Goal: Information Seeking & Learning: Check status

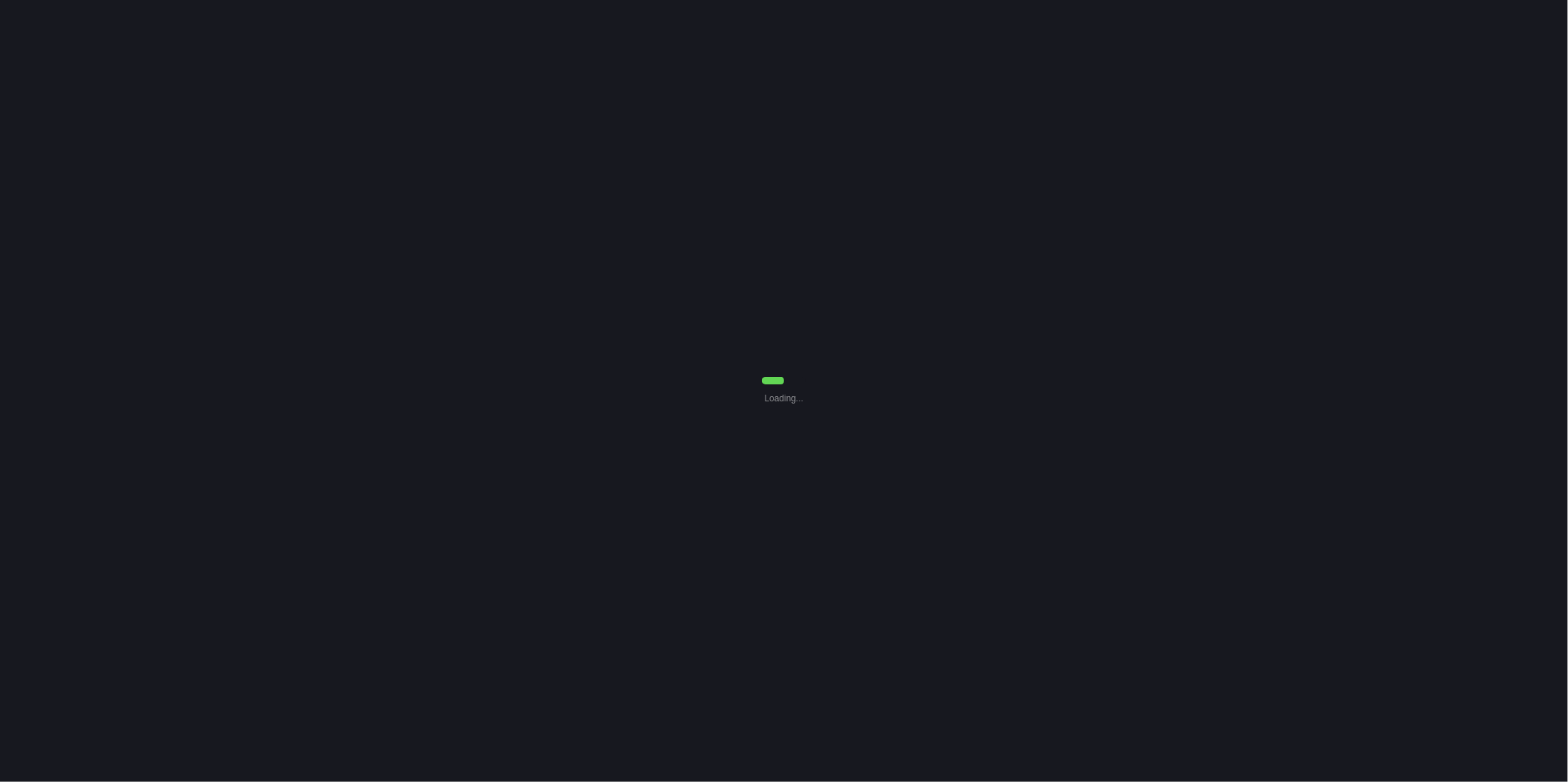
select select "0"
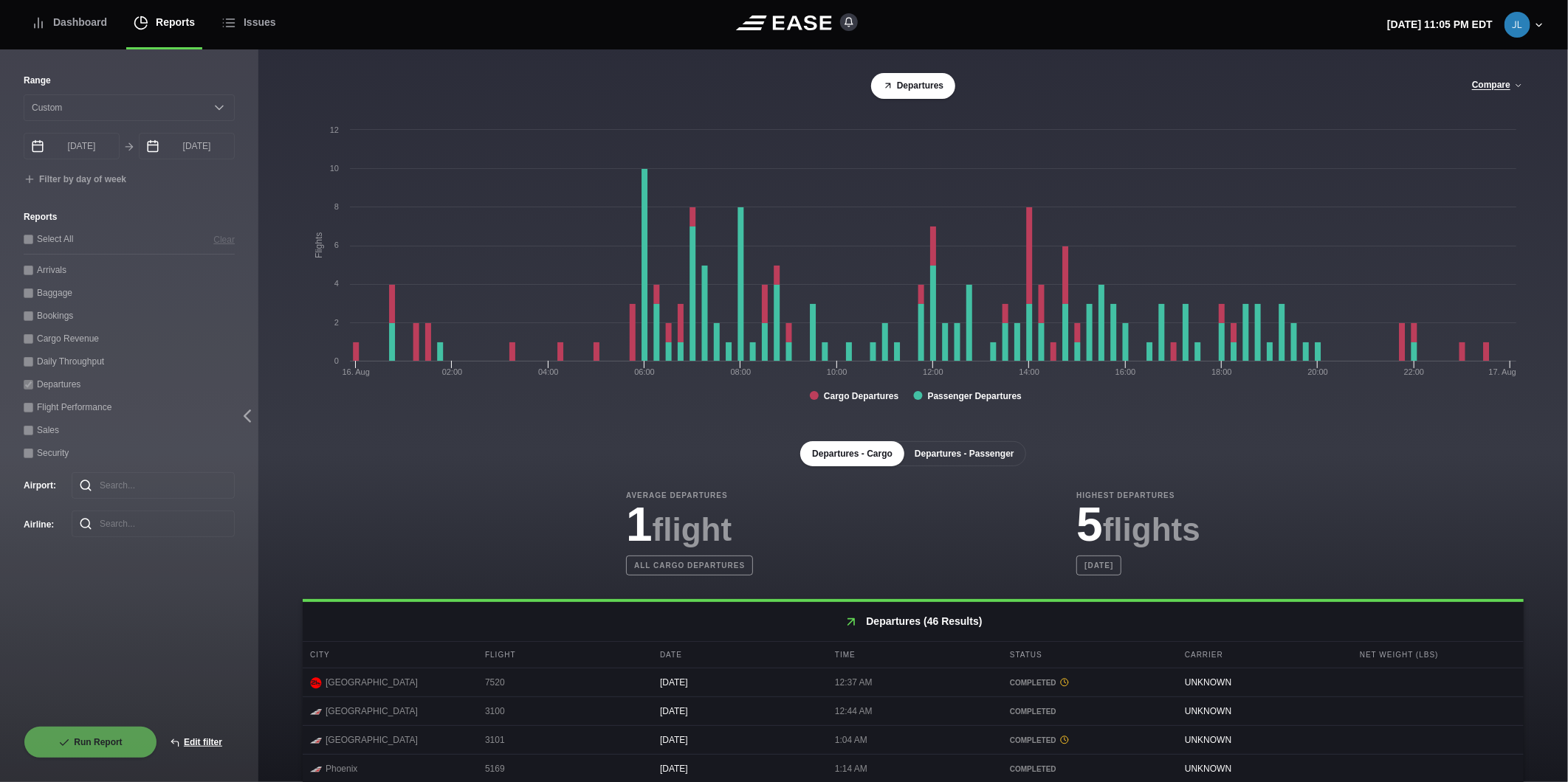
click at [945, 453] on button "Departures - Passenger" at bounding box center [964, 454] width 124 height 25
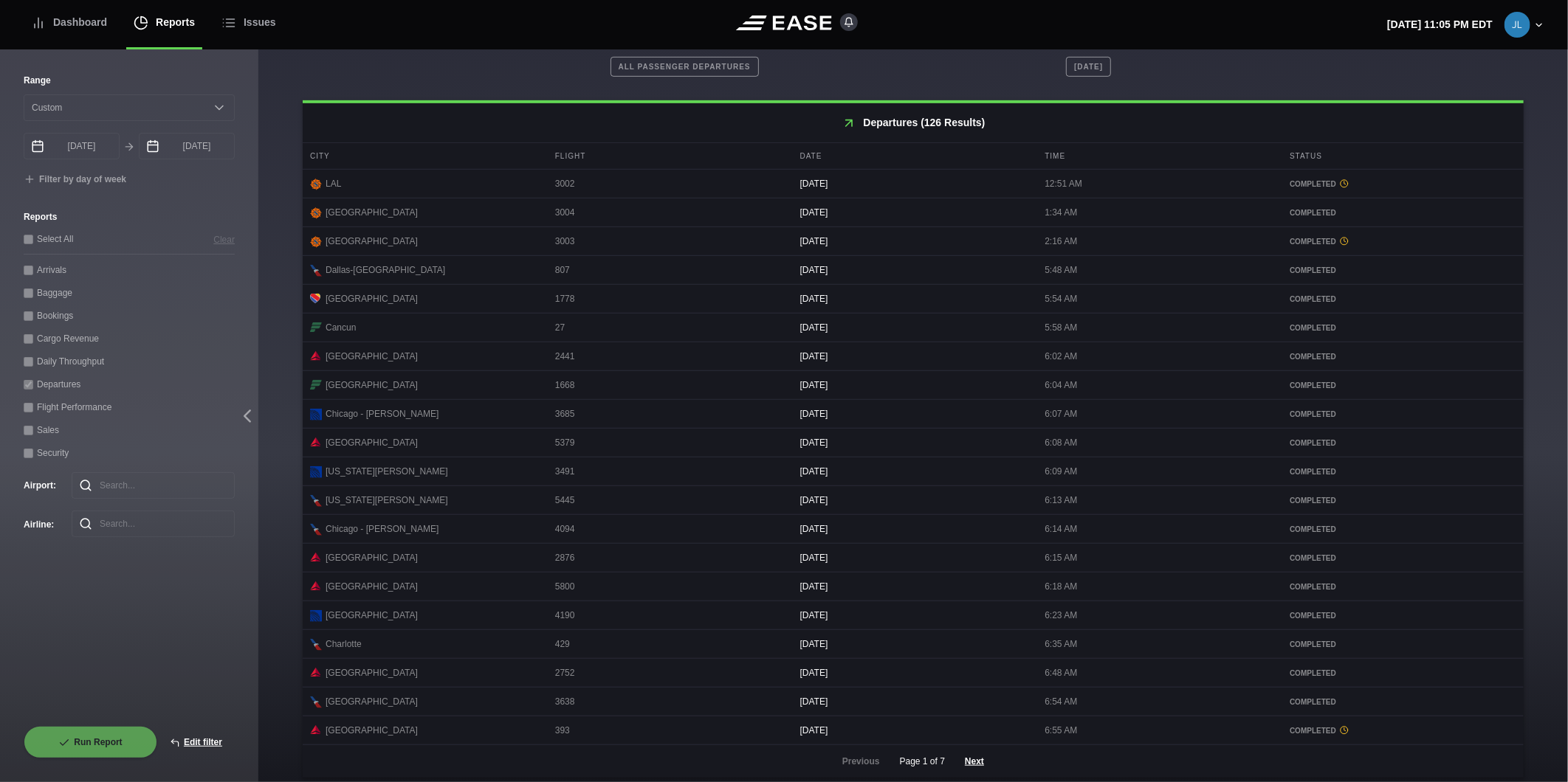
scroll to position [517, 0]
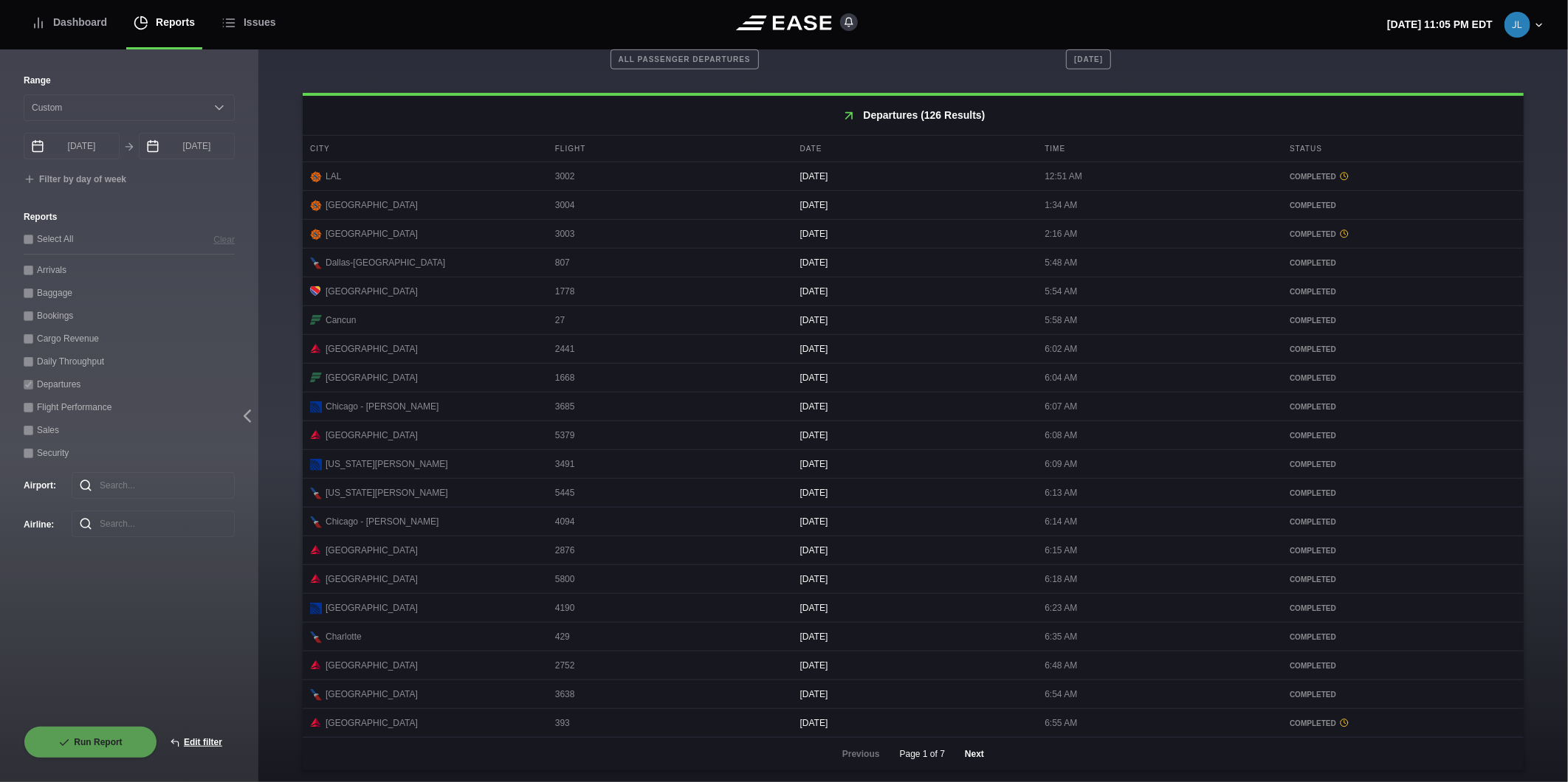
click at [964, 750] on button "Next" at bounding box center [975, 754] width 44 height 32
click at [975, 750] on button "Next" at bounding box center [975, 754] width 44 height 32
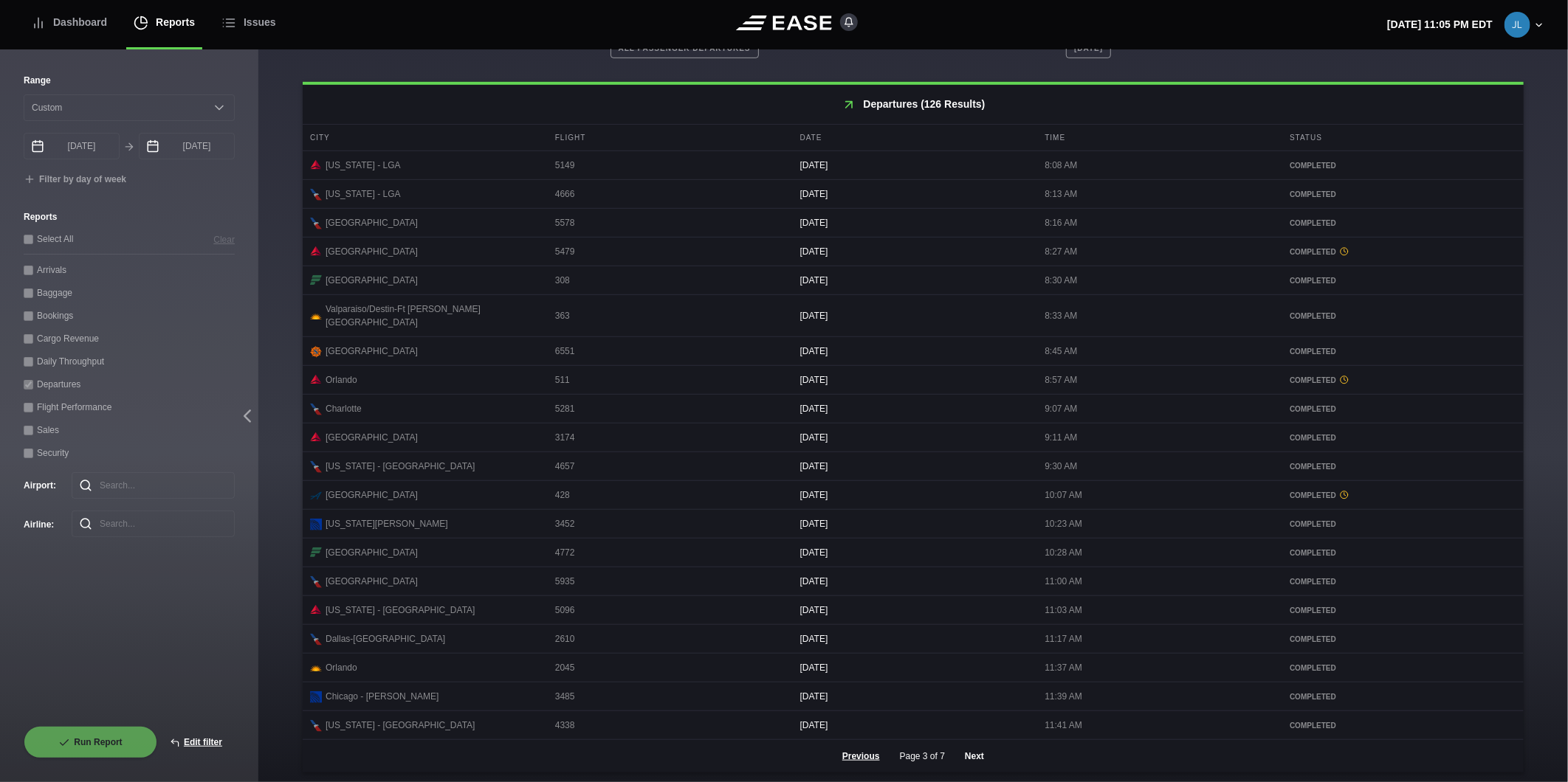
click at [971, 757] on button "Next" at bounding box center [975, 756] width 44 height 32
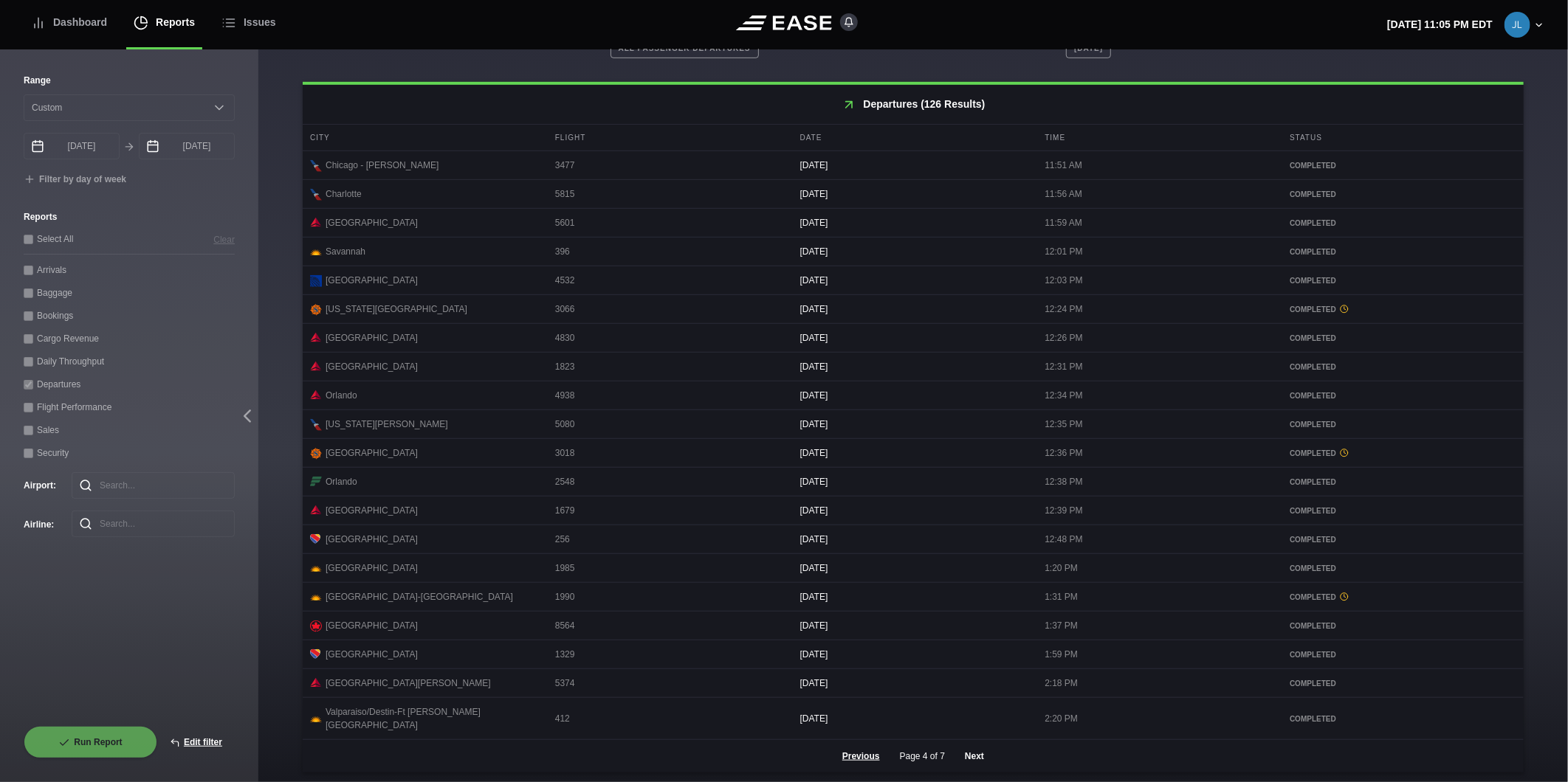
click at [975, 755] on button "Next" at bounding box center [975, 756] width 44 height 32
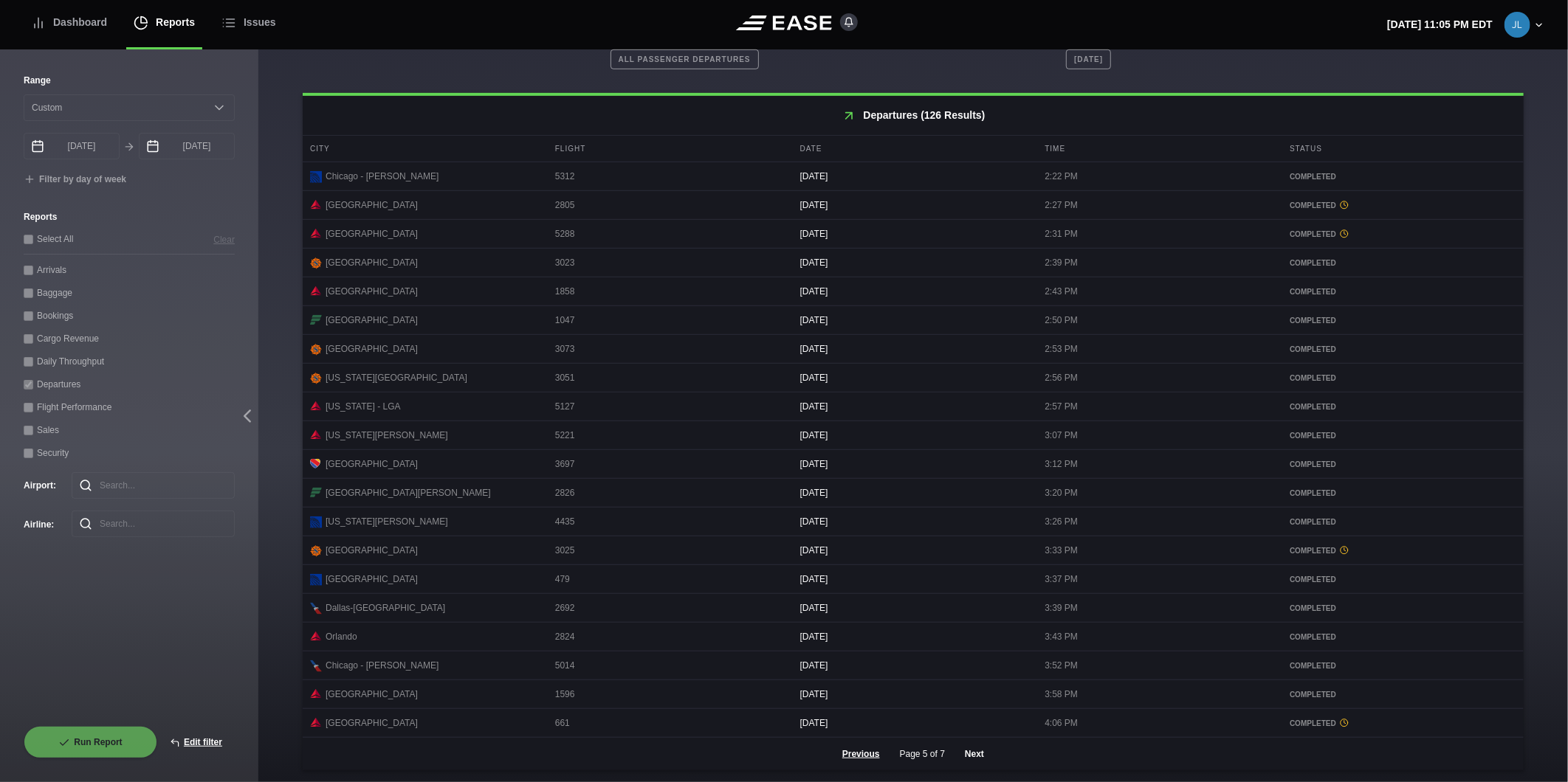
click at [972, 755] on button "Next" at bounding box center [975, 754] width 44 height 32
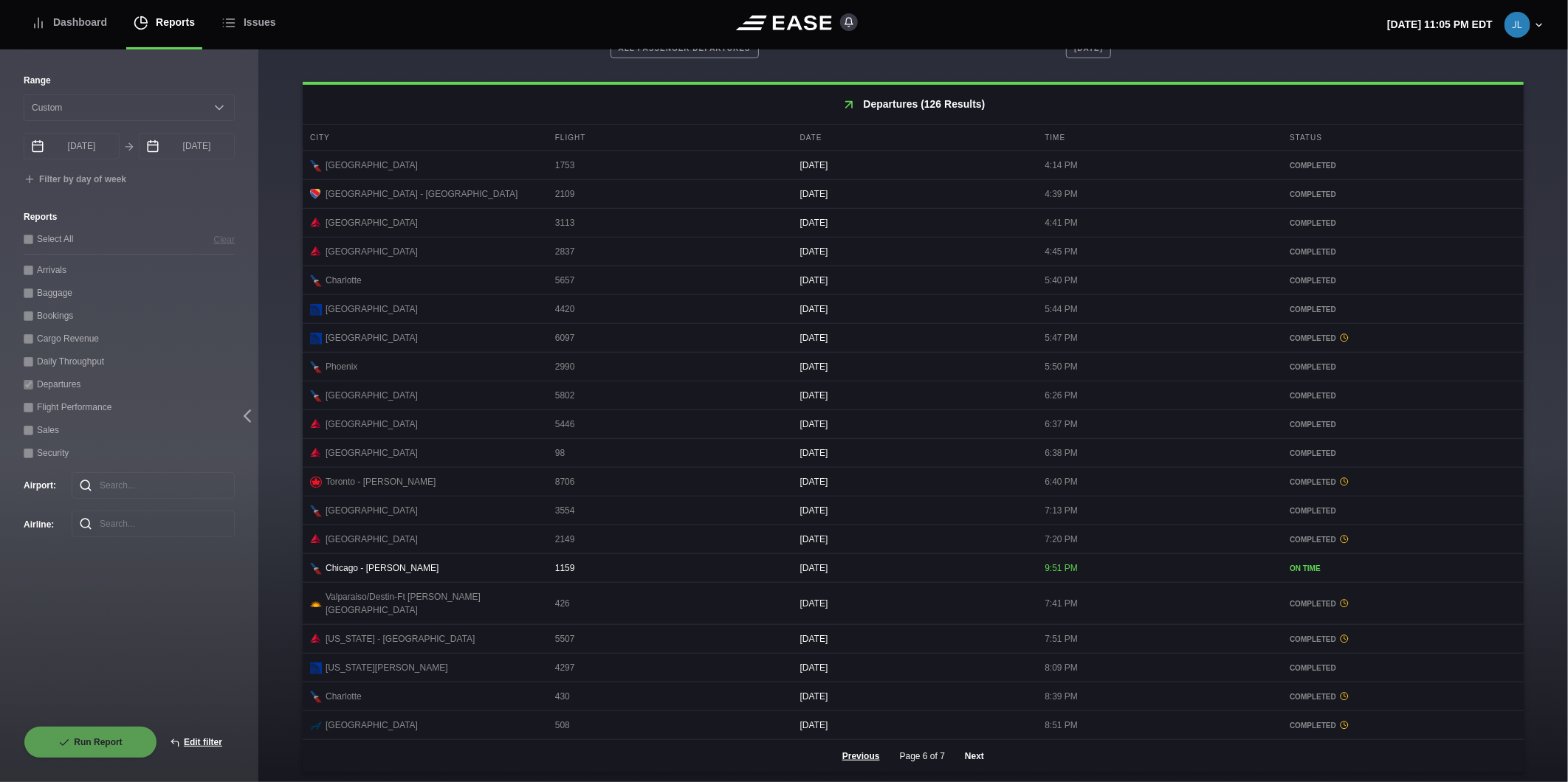
click at [975, 757] on button "Next" at bounding box center [975, 756] width 44 height 32
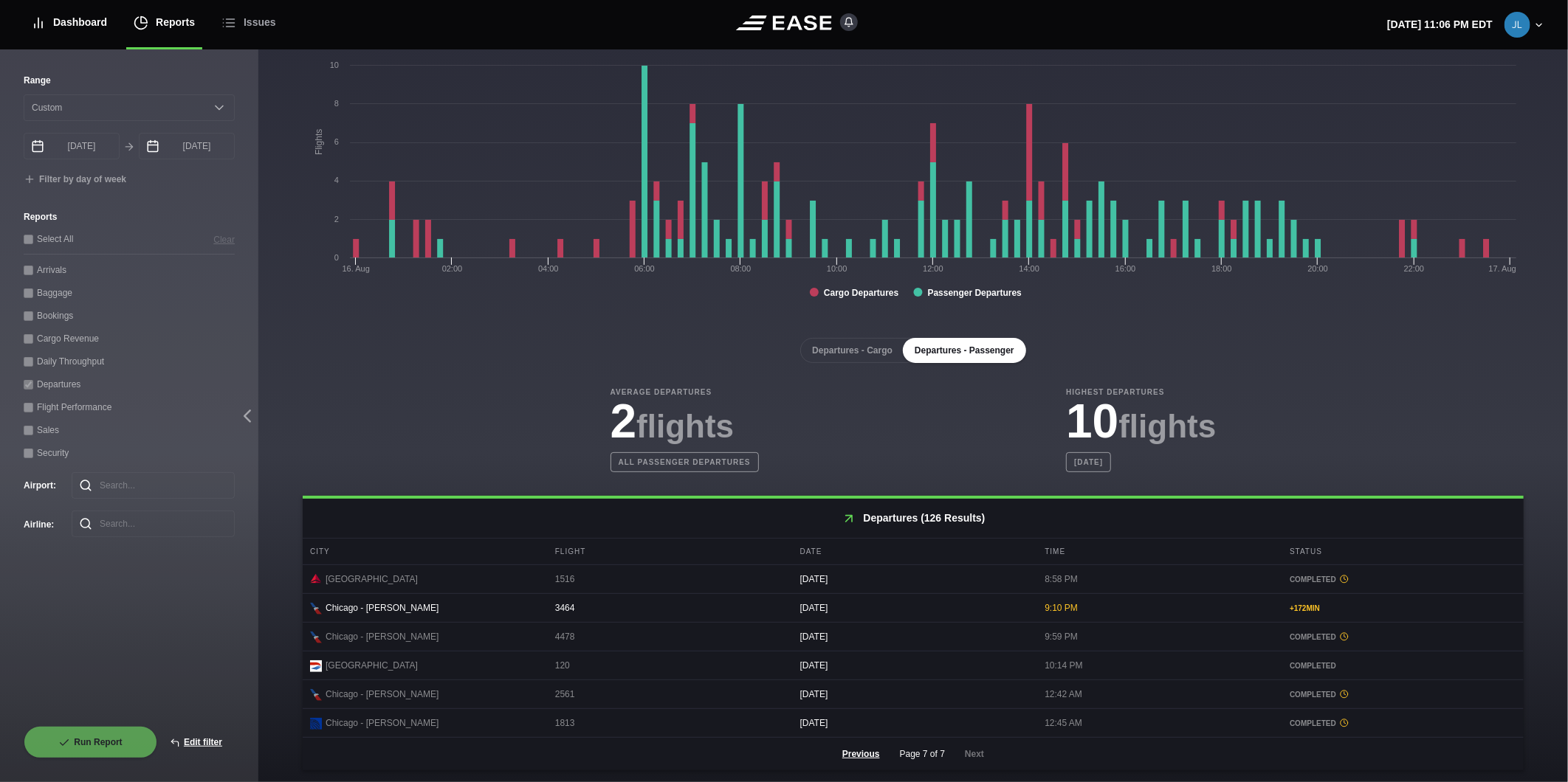
click at [49, 12] on div "Dashboard" at bounding box center [69, 22] width 76 height 49
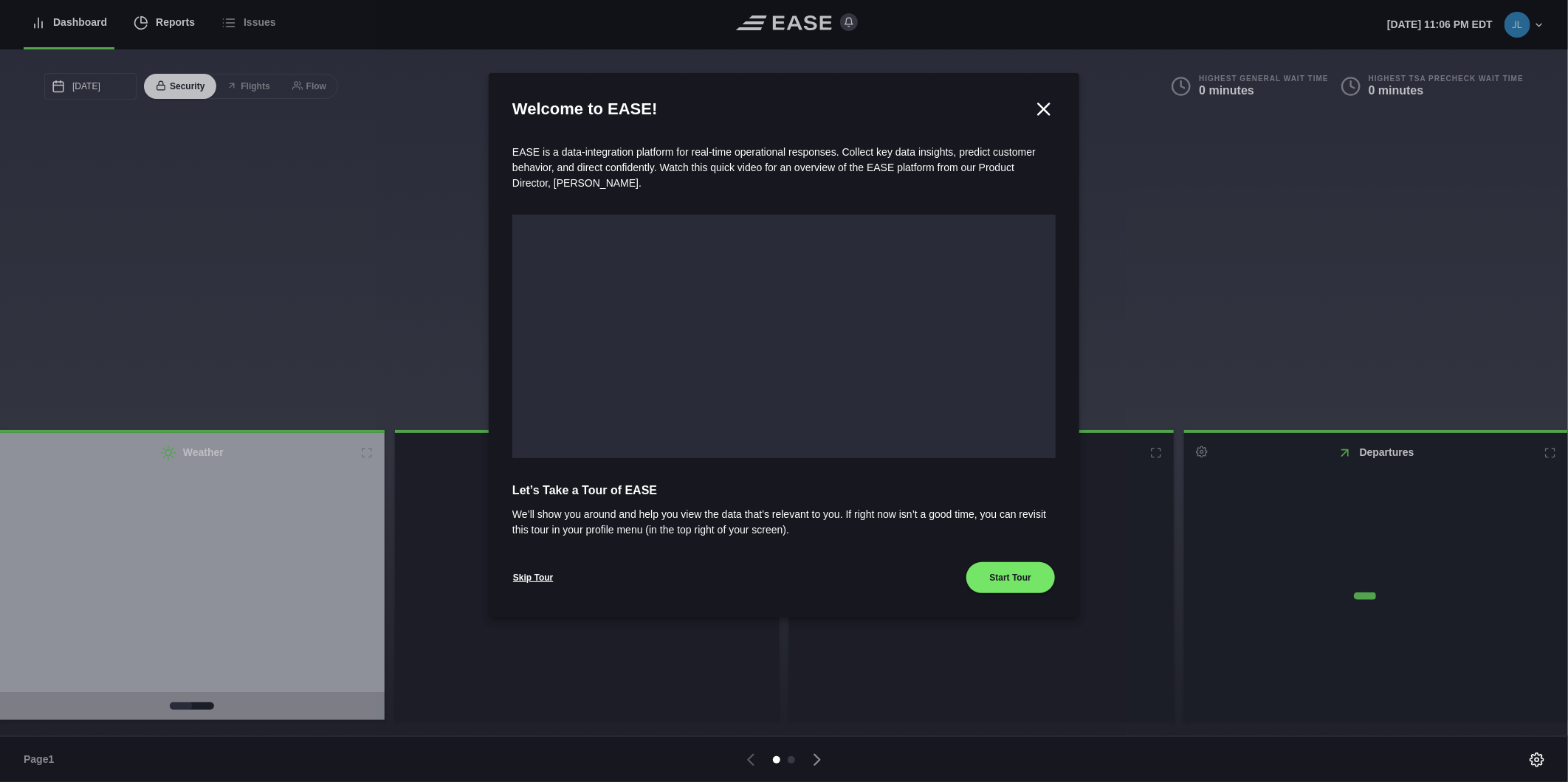
click at [148, 15] on div at bounding box center [784, 391] width 1568 height 782
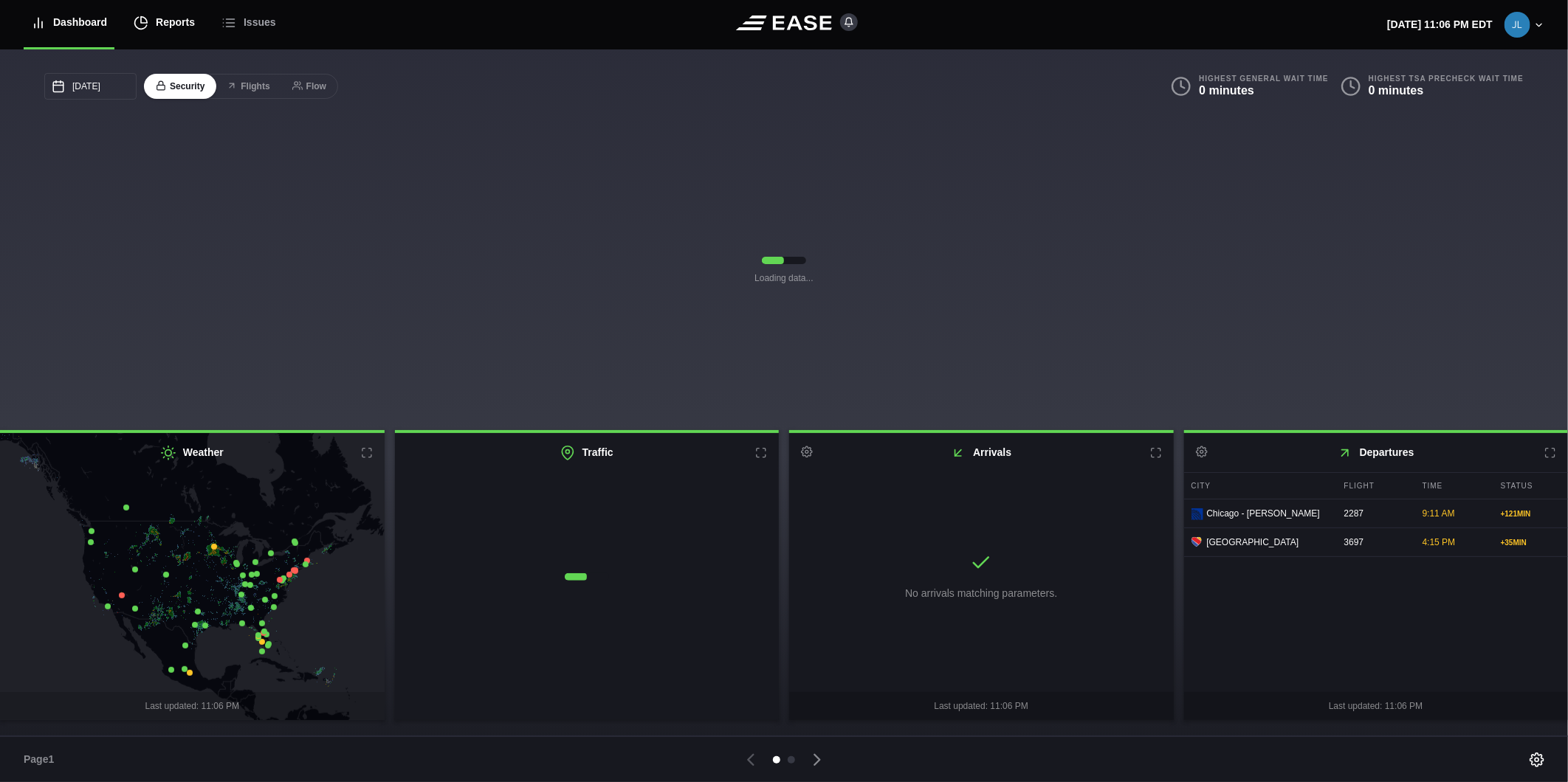
click at [159, 18] on div "Reports" at bounding box center [164, 22] width 61 height 49
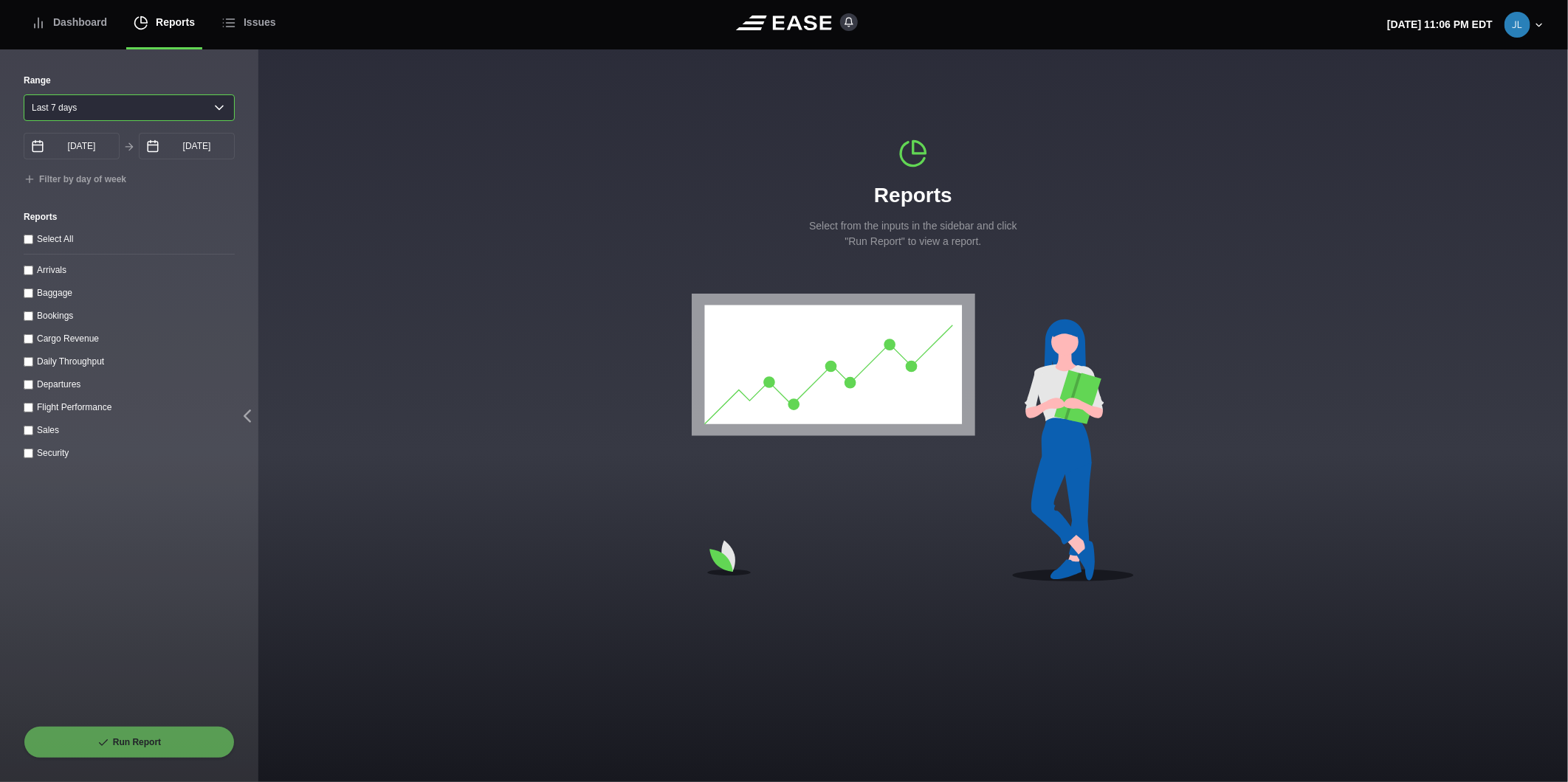
click at [76, 111] on select "[DATE] Last 7 days Last 14 days Last 30 days Last 6 weeks" at bounding box center [129, 108] width 211 height 27
select select "1"
click at [24, 94] on select "[DATE] Last 7 days Last 14 days Last 30 days Last 6 weeks" at bounding box center [129, 108] width 211 height 27
type input "[DATE]"
click at [25, 364] on throughput "Daily Throughput" at bounding box center [29, 362] width 10 height 10
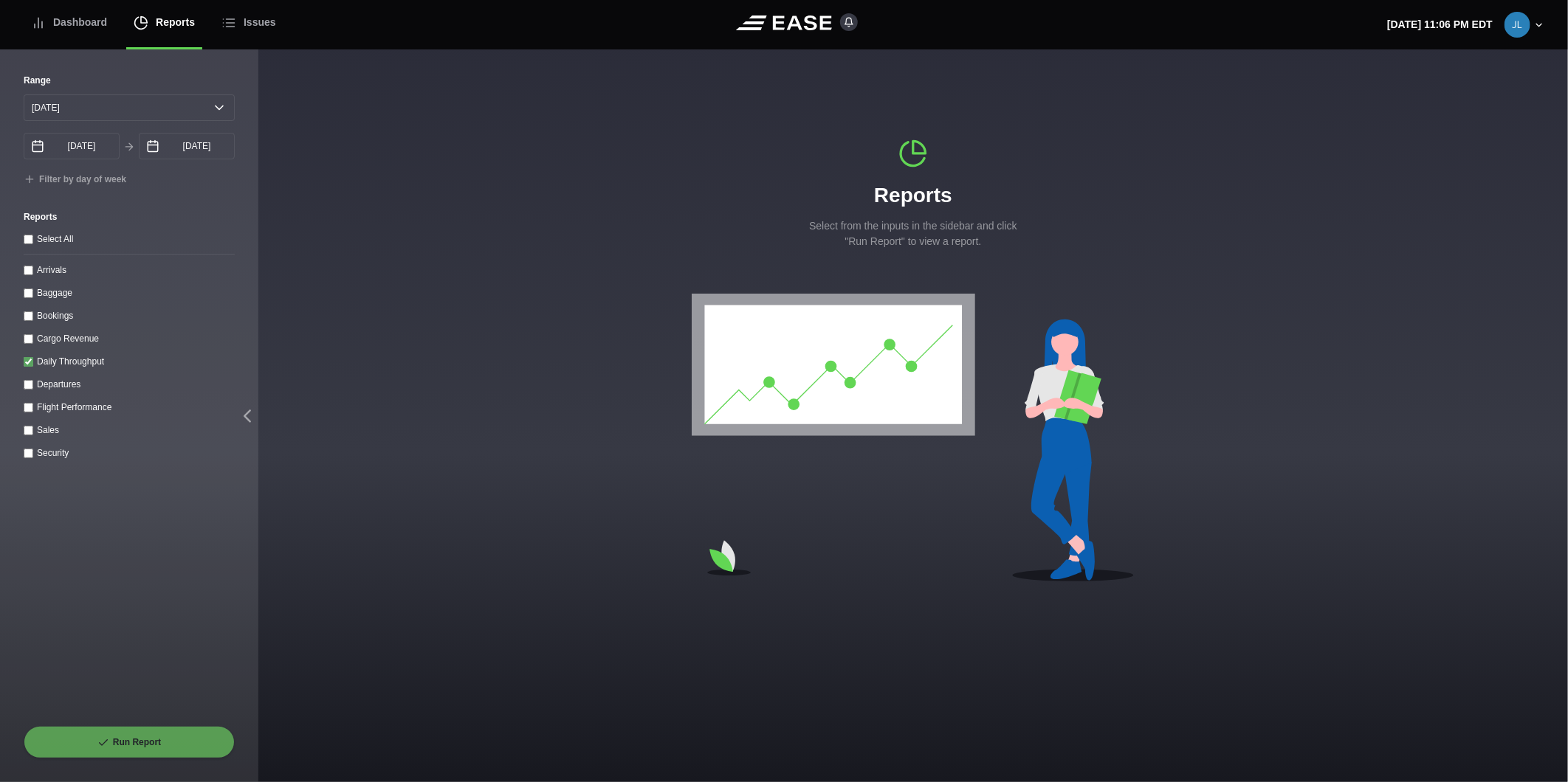
checkbox throughput "true"
click at [179, 105] on select "[DATE] Last 7 days Last 14 days Last 30 days Last 6 weeks" at bounding box center [129, 108] width 211 height 27
select select "30"
click at [24, 94] on select "[DATE] Last 7 days Last 14 days Last 30 days Last 6 weeks" at bounding box center [129, 108] width 211 height 27
type input "[DATE]"
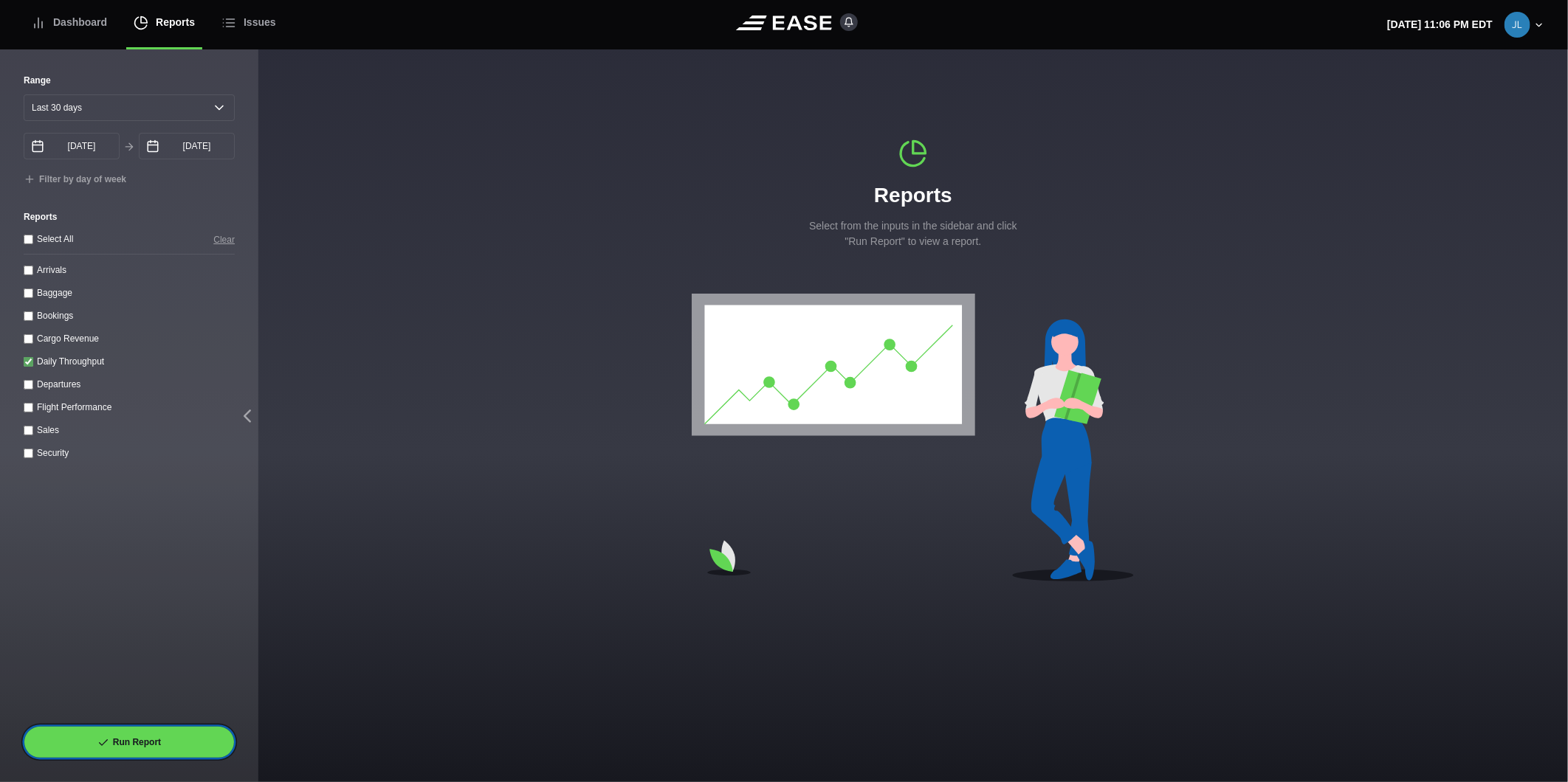
click at [108, 744] on icon at bounding box center [103, 743] width 12 height 12
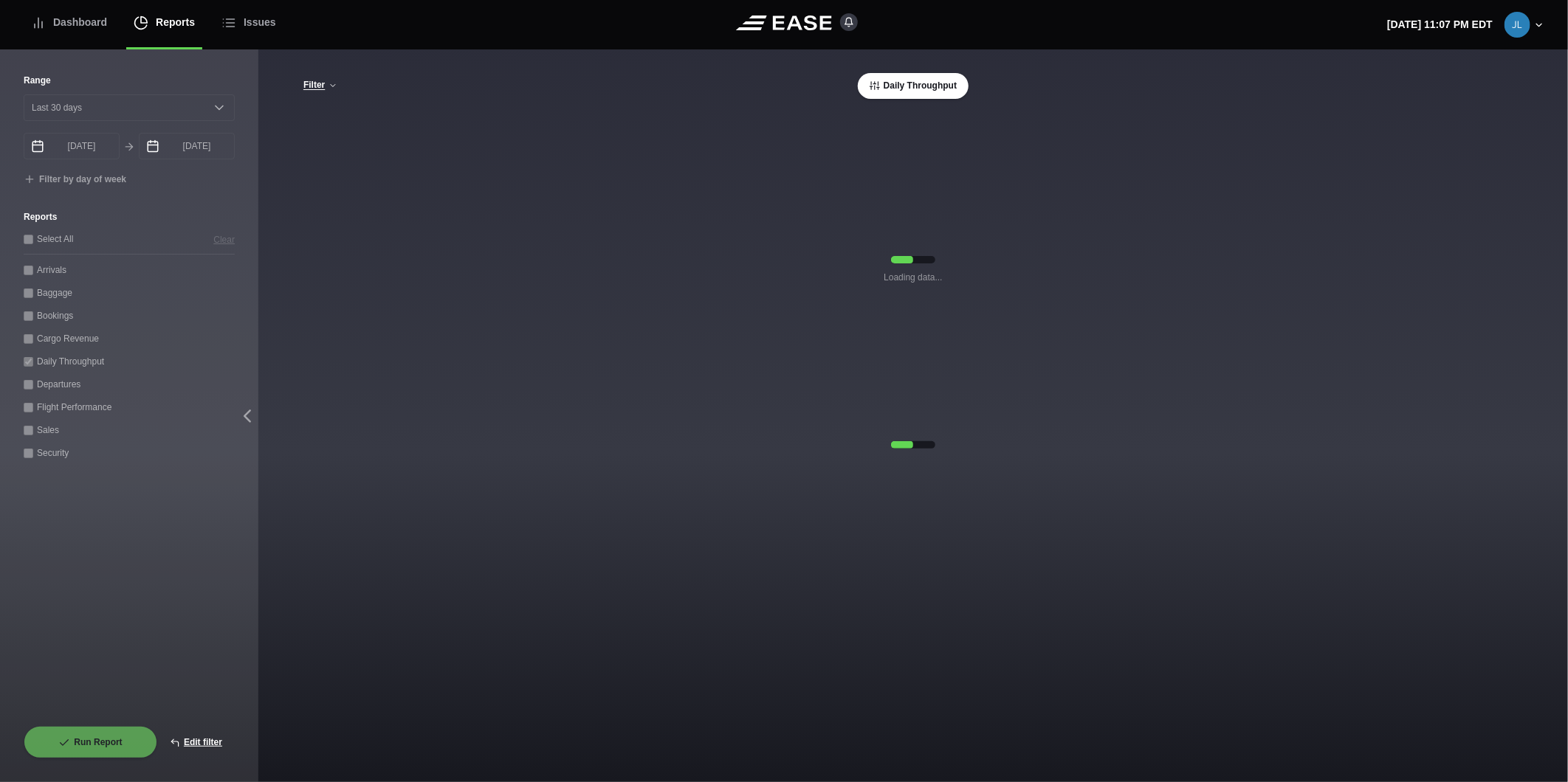
select select "30"
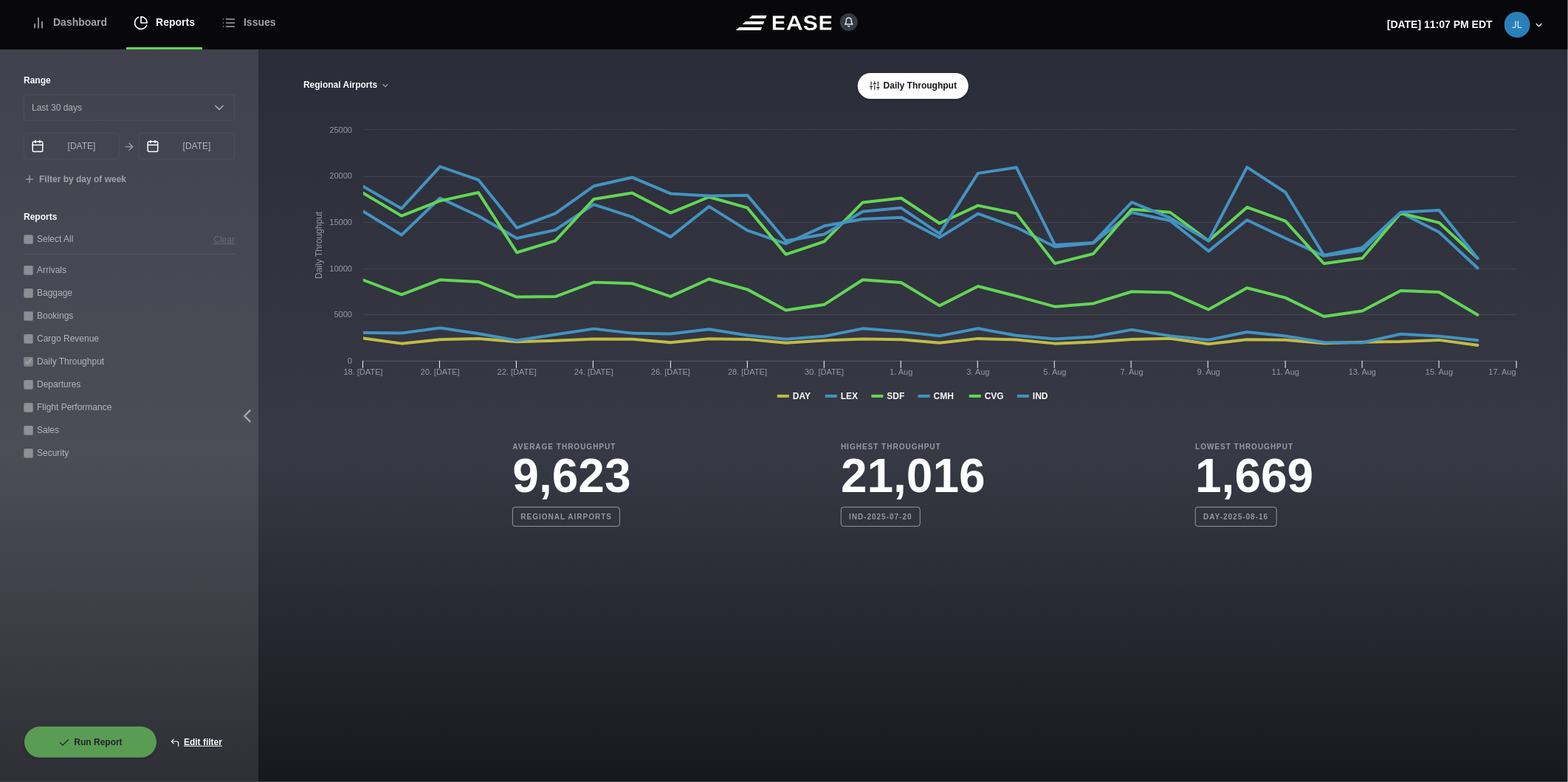
click at [374, 86] on button "Regional Airports" at bounding box center [346, 86] width 88 height 10
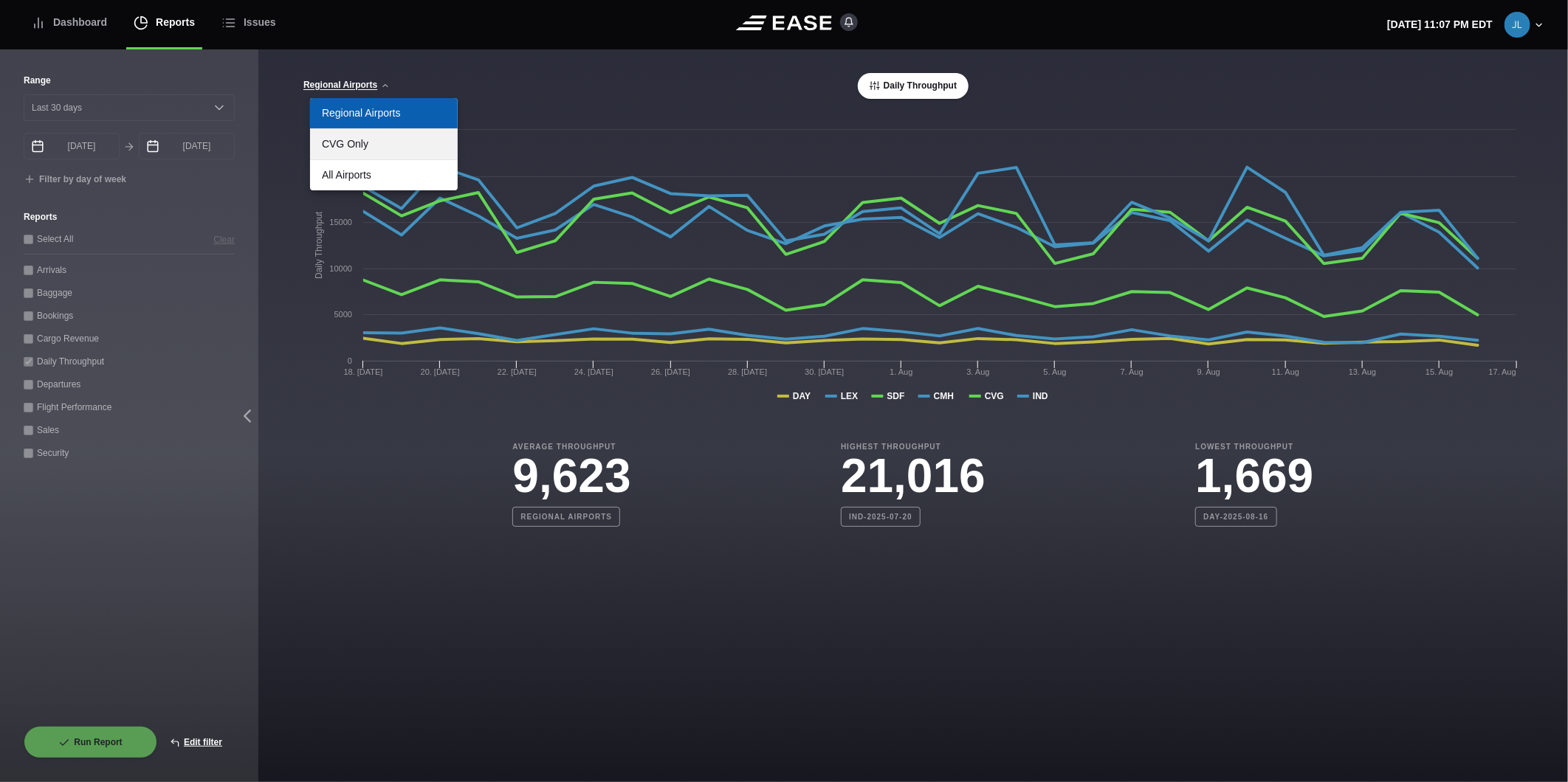
click at [384, 136] on link "CVG Only" at bounding box center [383, 144] width 147 height 30
